Goal: Task Accomplishment & Management: Complete application form

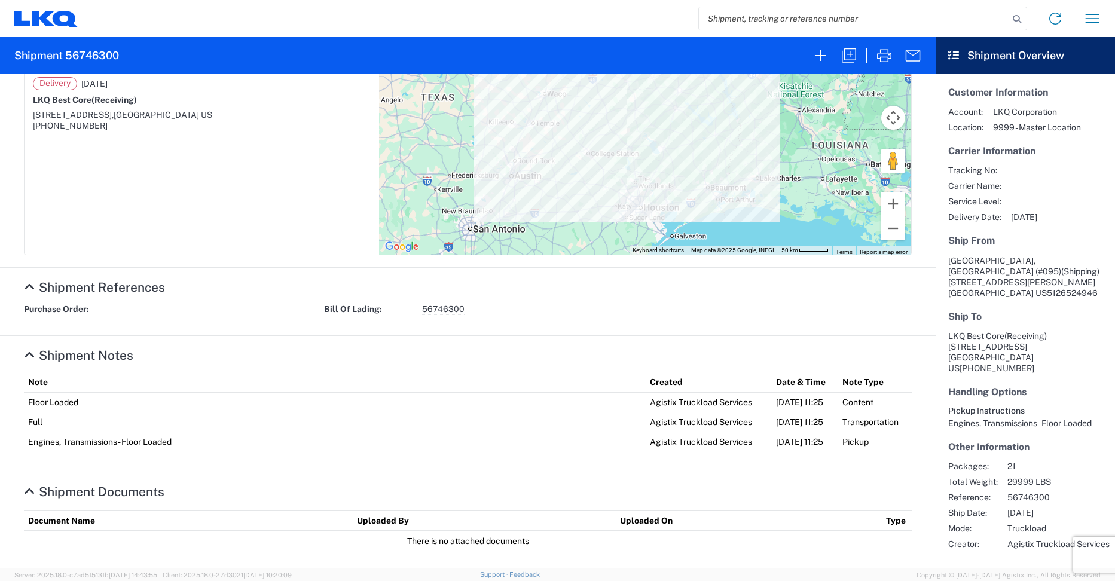
scroll to position [259, 0]
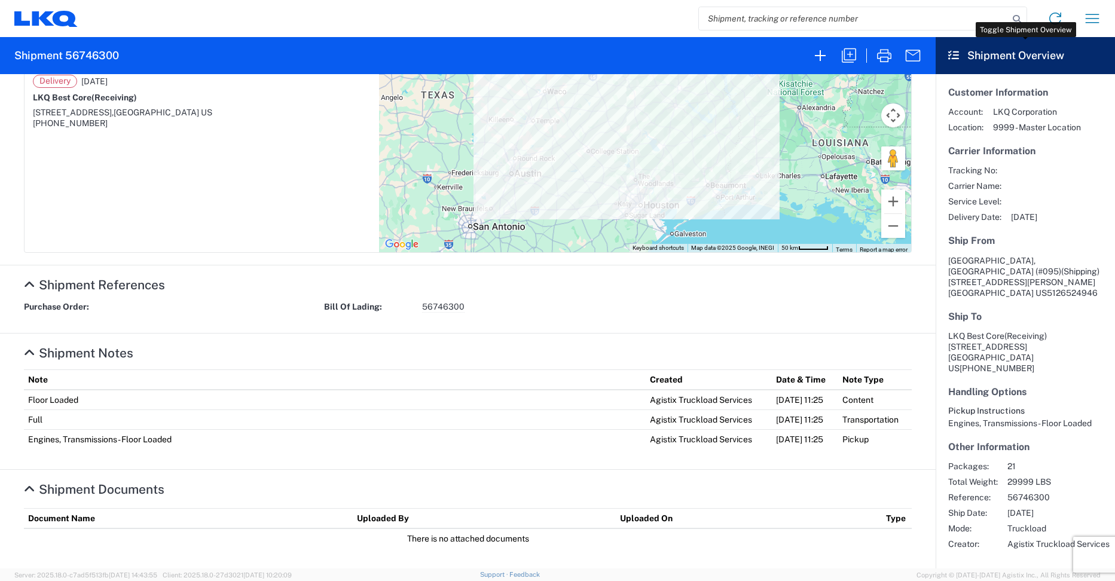
click at [961, 54] on header "Shipment Overview" at bounding box center [1025, 55] width 179 height 37
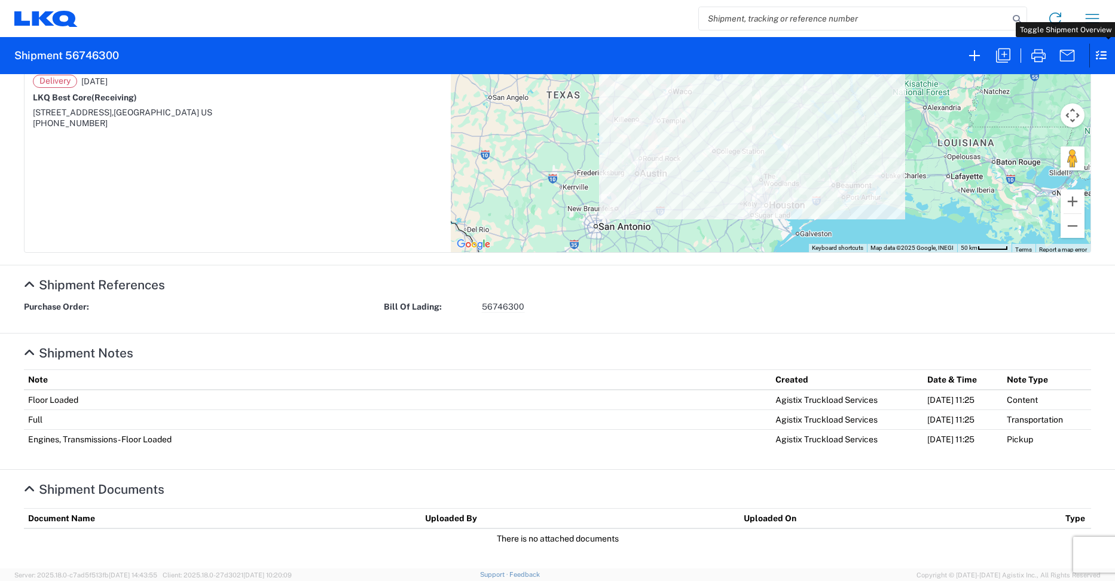
click at [1097, 53] on icon at bounding box center [1099, 55] width 18 height 23
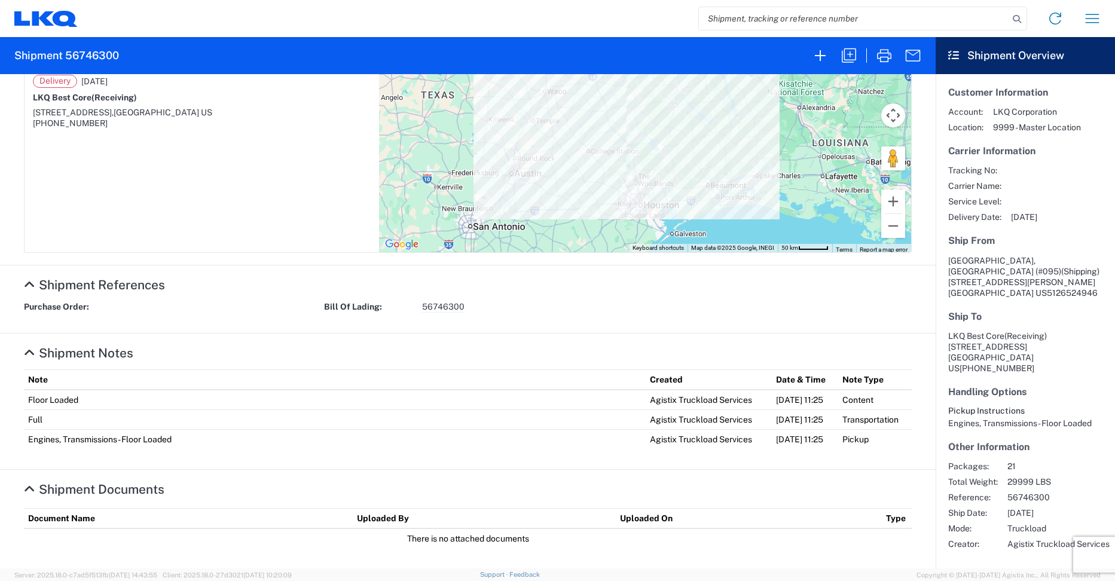
click at [1031, 508] on span "[DATE]" at bounding box center [1059, 513] width 102 height 11
click at [1028, 539] on span "Agistix Truckload Services" at bounding box center [1059, 544] width 102 height 11
drag, startPoint x: 1023, startPoint y: 372, endPoint x: 992, endPoint y: 313, distance: 66.9
click at [1022, 386] on h5 "Handling Options" at bounding box center [1025, 391] width 154 height 11
click at [918, 57] on icon "button" at bounding box center [913, 55] width 19 height 19
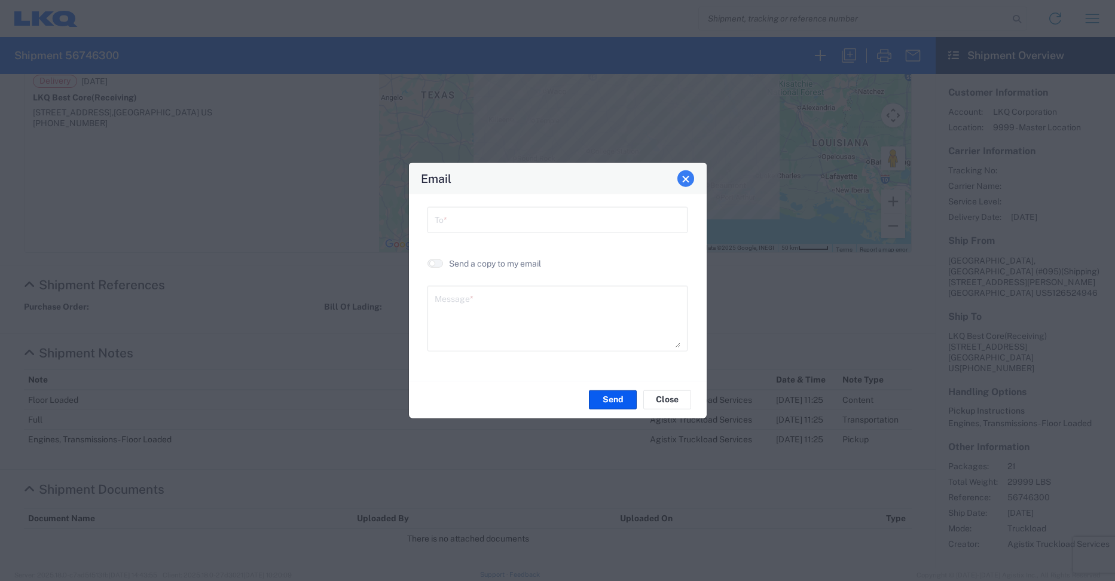
click at [689, 174] on button "Close" at bounding box center [686, 178] width 17 height 17
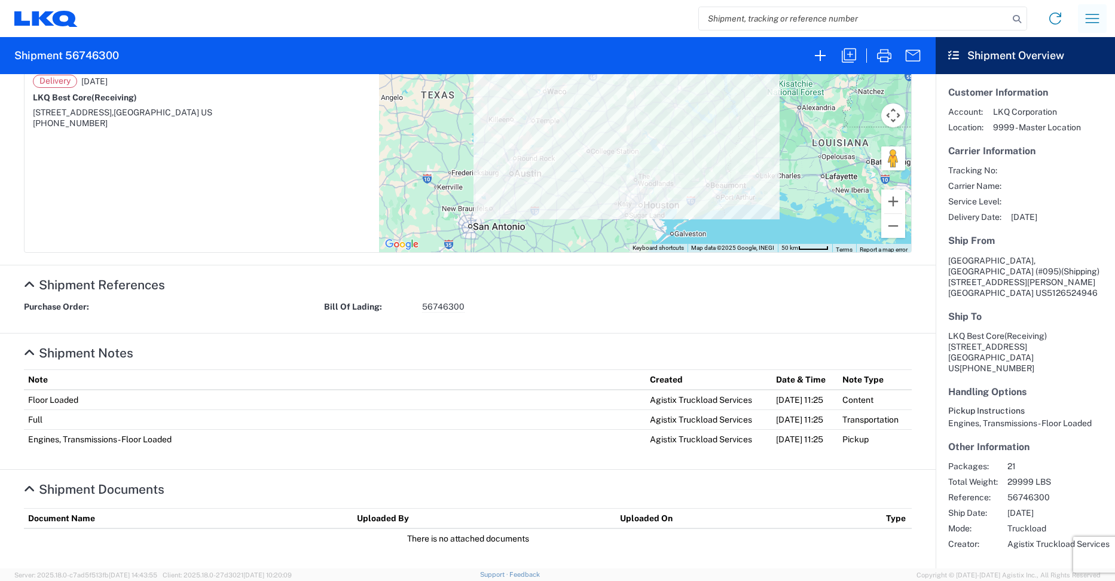
click at [1097, 19] on icon "button" at bounding box center [1093, 18] width 14 height 9
click at [1070, 48] on link "Home" at bounding box center [1048, 57] width 112 height 24
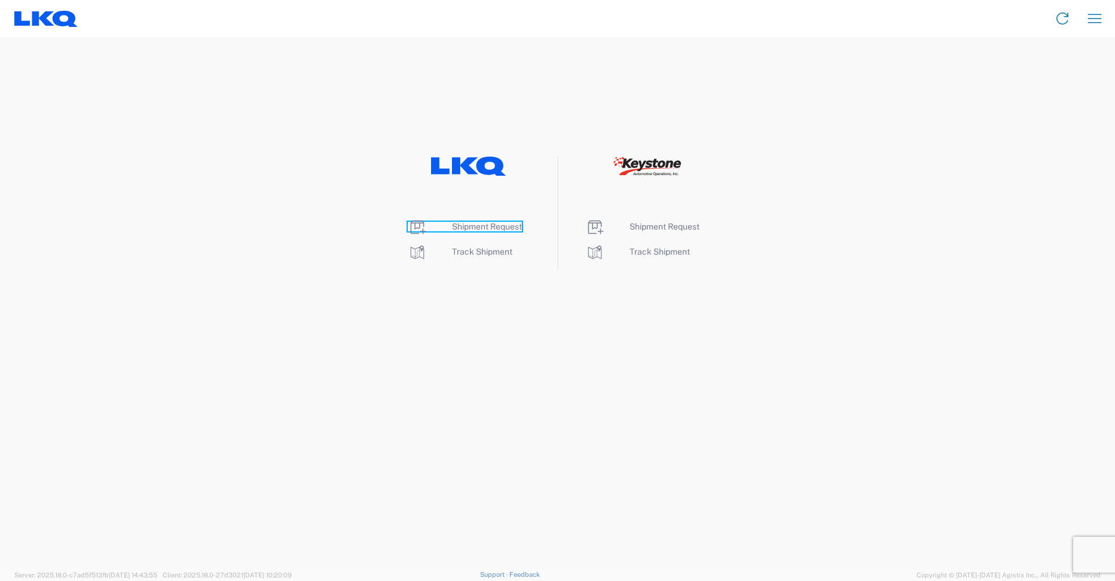
click at [498, 227] on span "Shipment Request" at bounding box center [487, 227] width 70 height 10
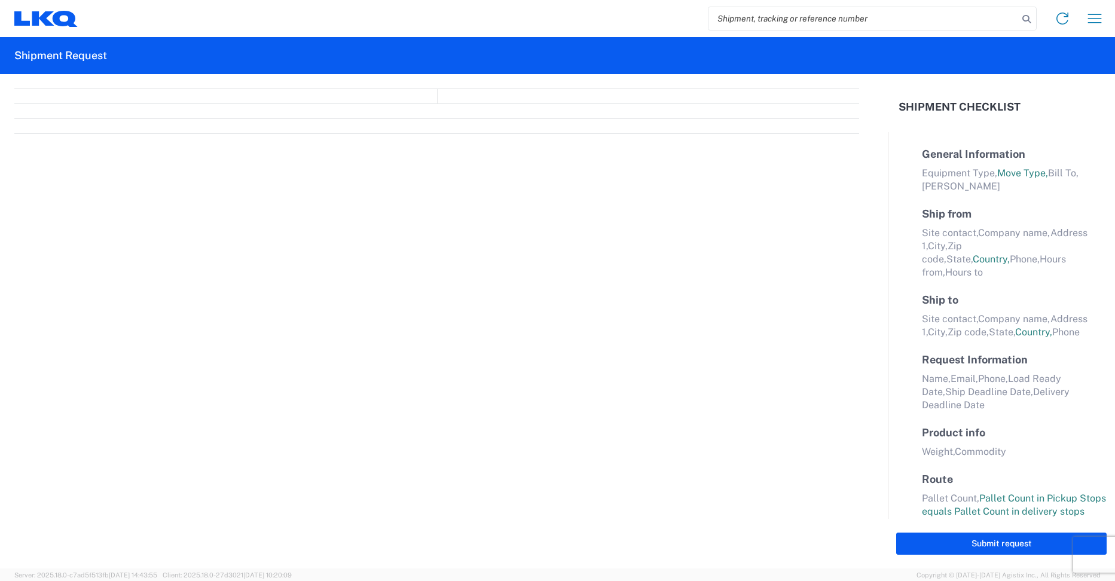
select select "FULL"
select select "LBS"
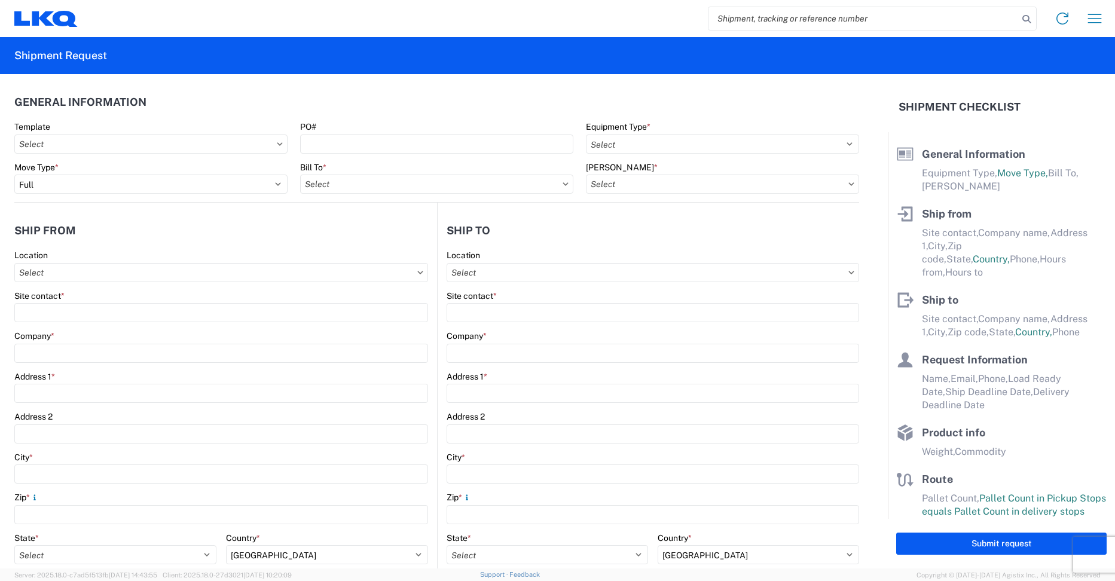
select select "FULL"
select select "US"
select select "LBS"
